Goal: Task Accomplishment & Management: Manage account settings

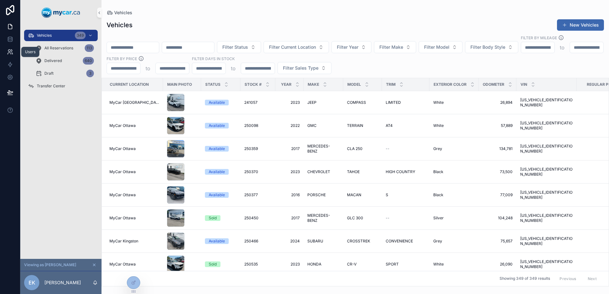
click at [10, 51] on icon at bounding box center [10, 52] width 6 height 6
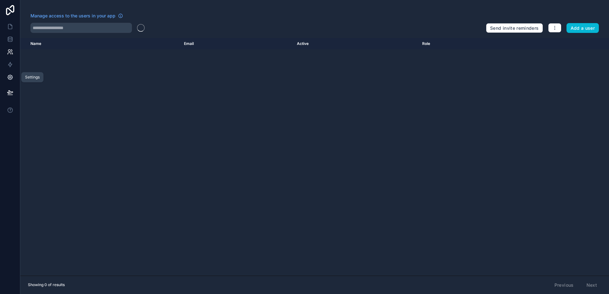
click at [12, 78] on icon at bounding box center [10, 77] width 6 height 6
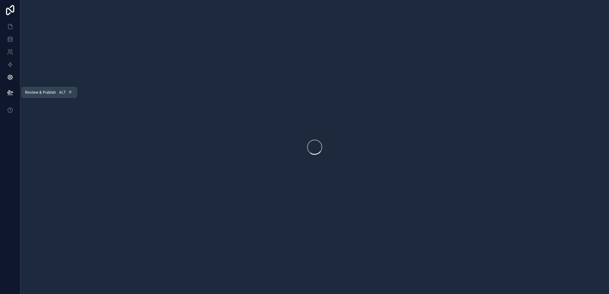
click at [10, 87] on button at bounding box center [10, 93] width 14 height 18
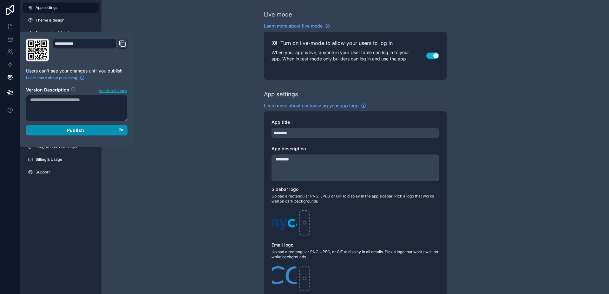
click at [84, 129] on div "Publish" at bounding box center [76, 131] width 93 height 6
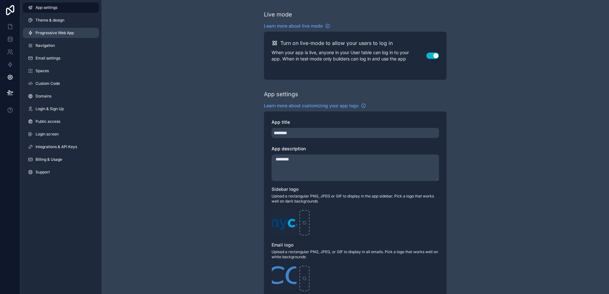
drag, startPoint x: 176, startPoint y: 71, endPoint x: 64, endPoint y: 31, distance: 118.7
click at [176, 71] on div "Live mode Learn more about live mode Turn on live-mode to allow your users to l…" at bounding box center [354, 245] width 507 height 491
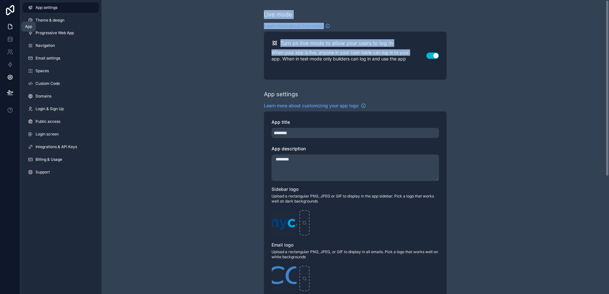
click at [15, 30] on link at bounding box center [10, 26] width 20 height 13
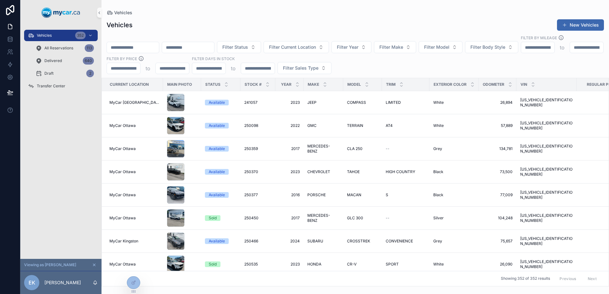
click at [92, 265] on button "scrollable content" at bounding box center [94, 265] width 7 height 7
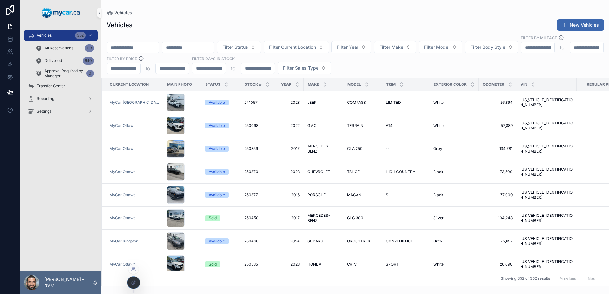
click at [133, 269] on icon at bounding box center [133, 269] width 5 height 5
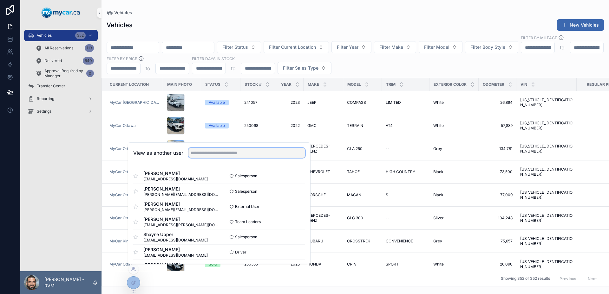
click at [231, 154] on input "text" at bounding box center [246, 153] width 117 height 10
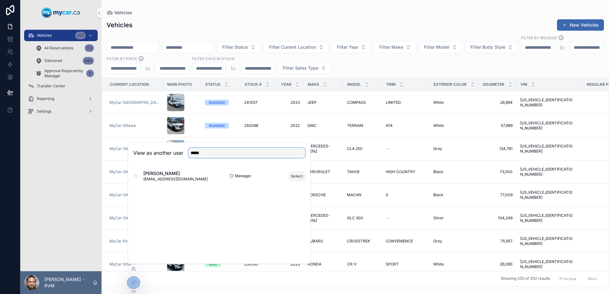
type input "*****"
click at [296, 176] on button "Select" at bounding box center [296, 176] width 16 height 9
